Goal: Task Accomplishment & Management: Manage account settings

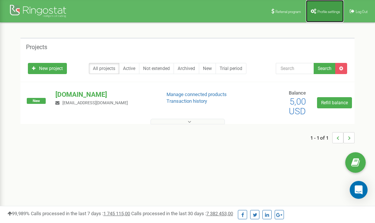
click at [326, 9] on link "Profile settings" at bounding box center [325, 11] width 38 height 22
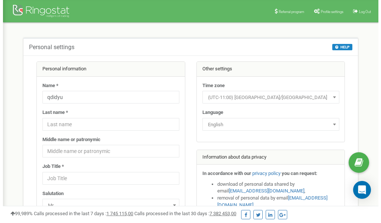
scroll to position [37, 0]
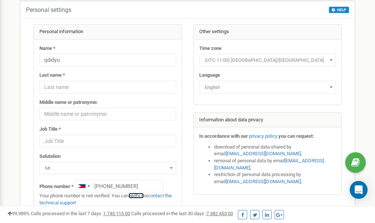
click at [142, 195] on link "verify it" at bounding box center [136, 196] width 15 height 6
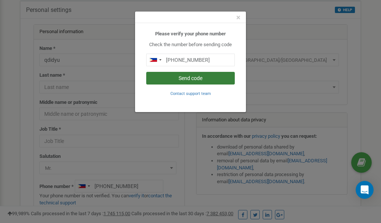
click at [200, 76] on button "Send code" at bounding box center [190, 78] width 88 height 13
